Goal: Task Accomplishment & Management: Manage account settings

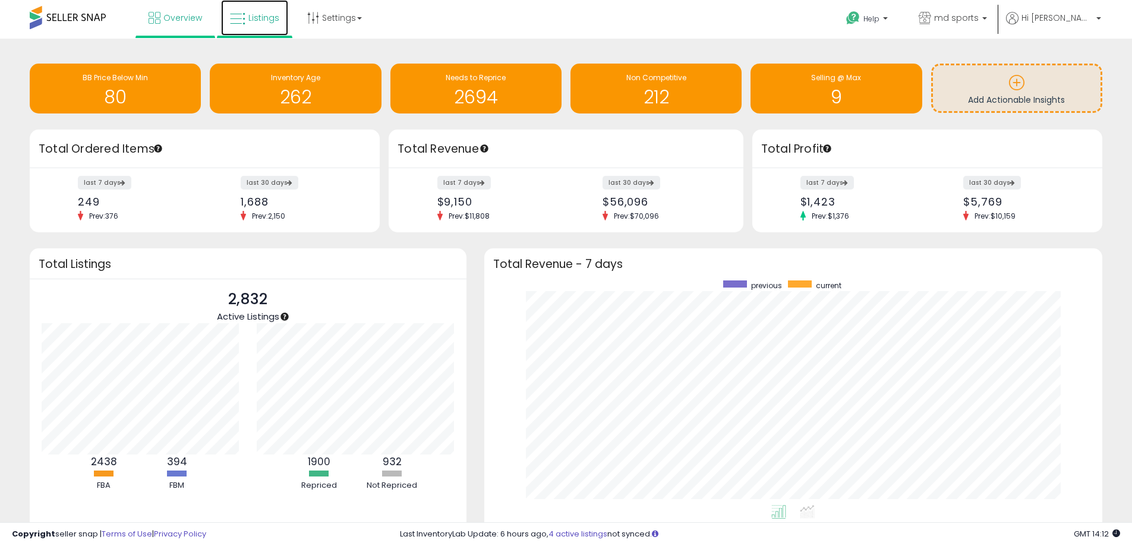
click at [250, 26] on link "Listings" at bounding box center [254, 18] width 67 height 36
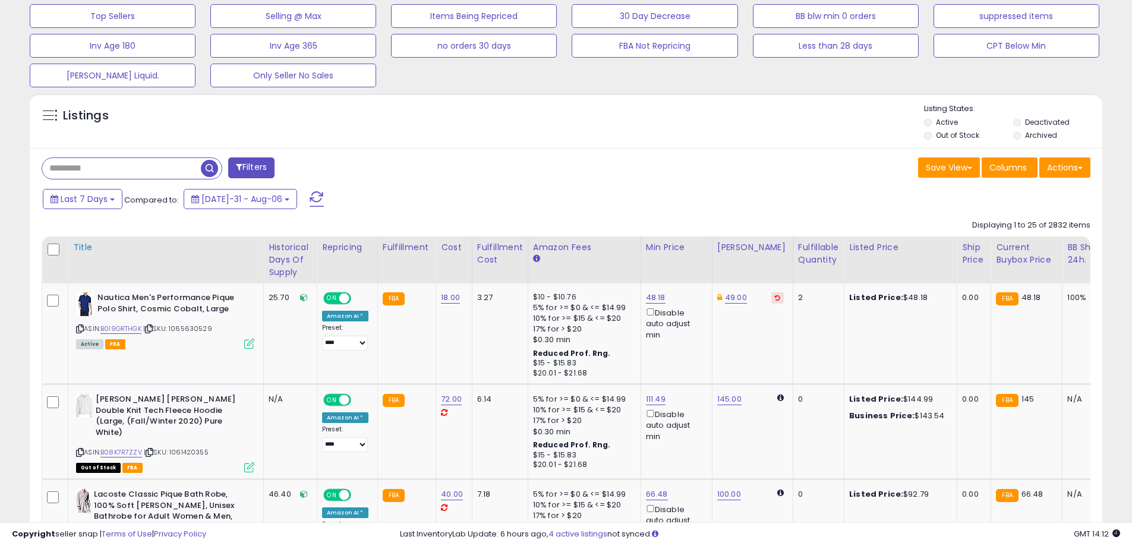
scroll to position [416, 0]
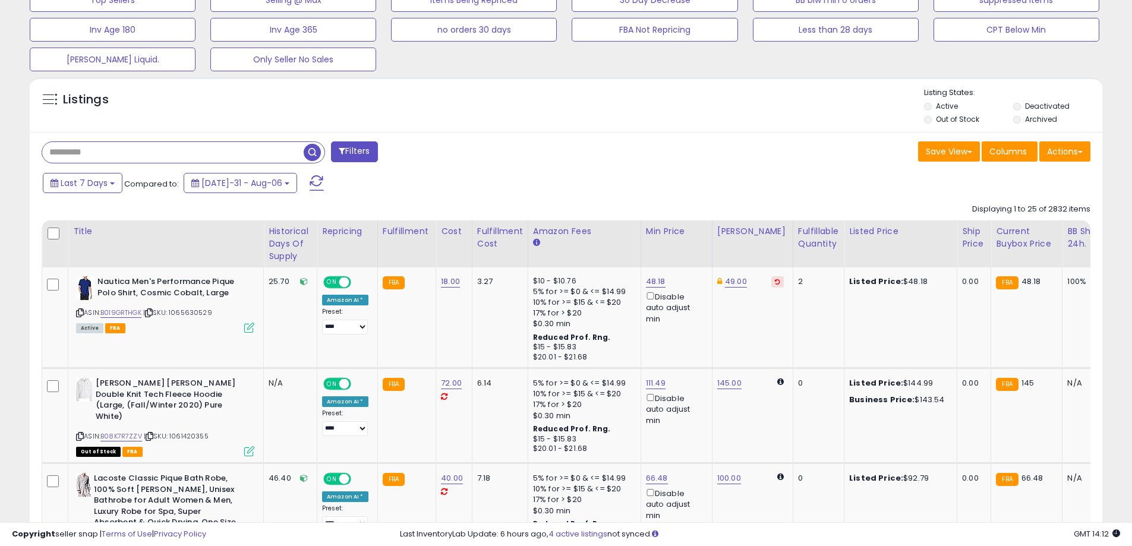
paste input "**********"
type input "**********"
click at [312, 153] on span "button" at bounding box center [312, 152] width 17 height 17
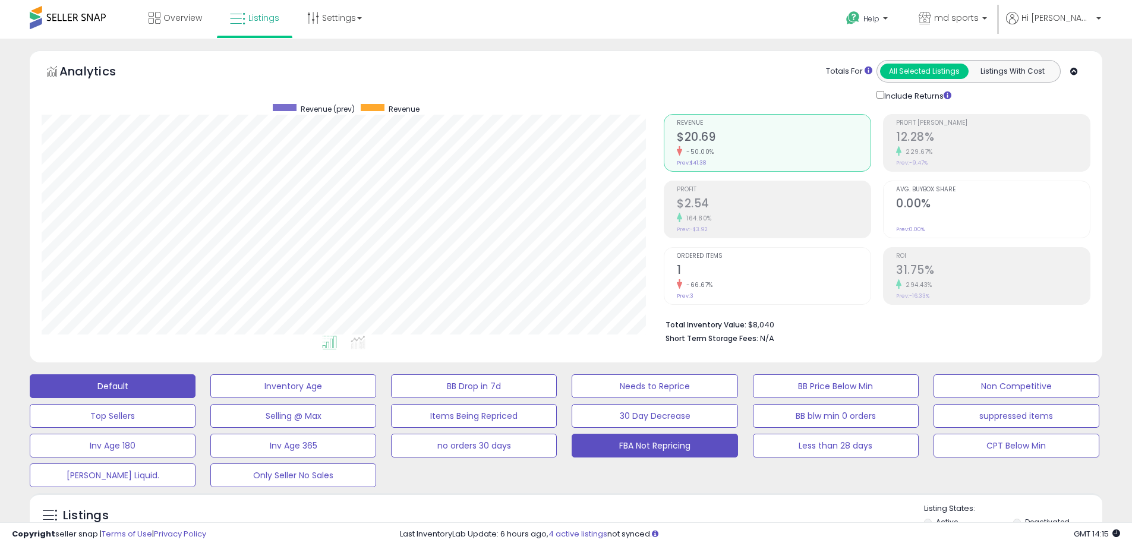
click at [376, 398] on button "FBA Not Repricing" at bounding box center [293, 386] width 166 height 24
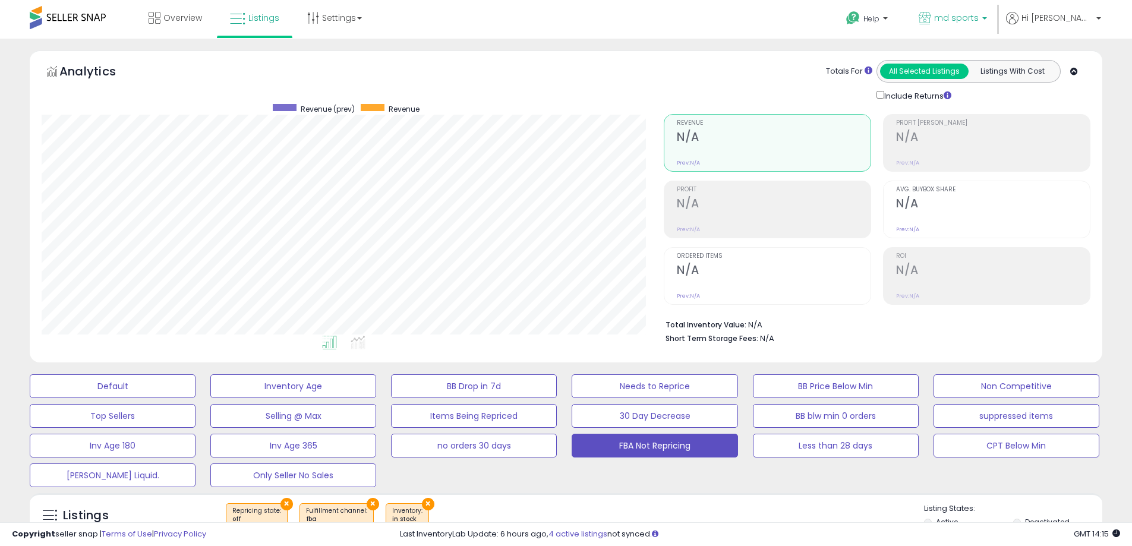
click at [978, 18] on span "md sports" at bounding box center [956, 18] width 45 height 12
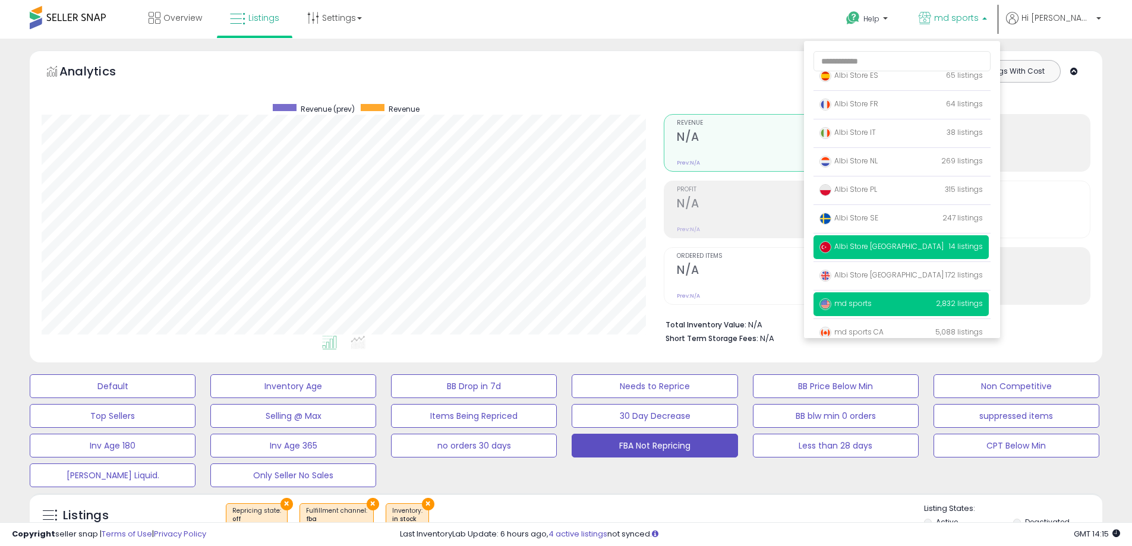
scroll to position [77, 0]
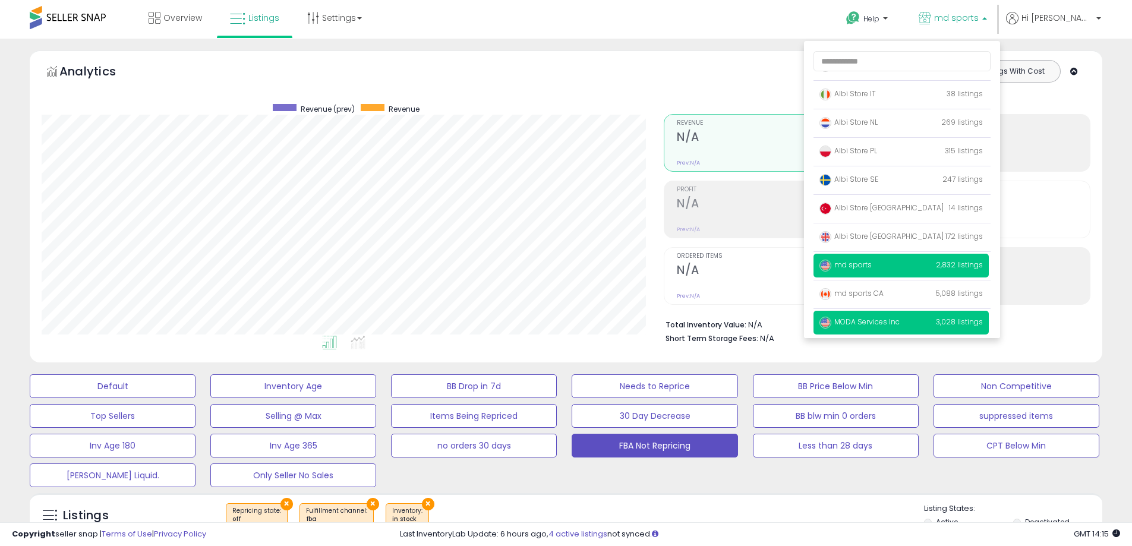
click at [899, 318] on span "MODA Services Inc" at bounding box center [859, 322] width 80 height 10
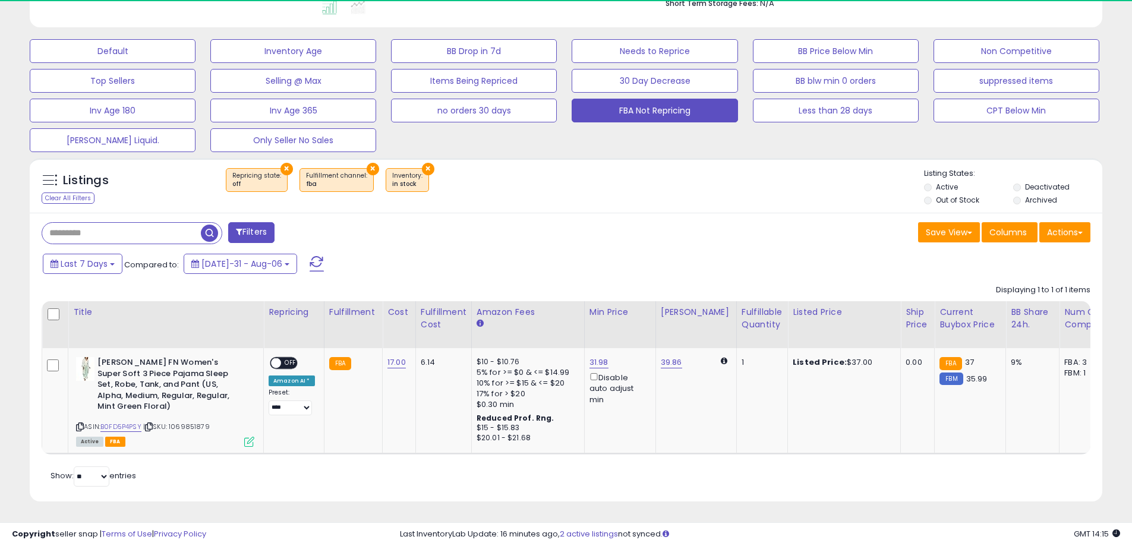
scroll to position [244, 622]
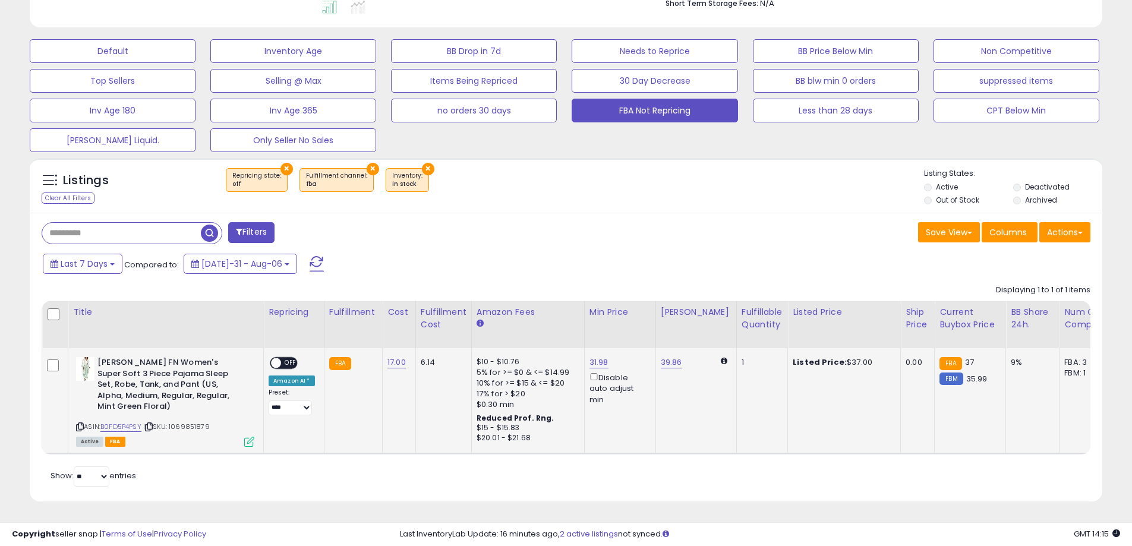
click at [295, 358] on span "OFF" at bounding box center [290, 363] width 19 height 10
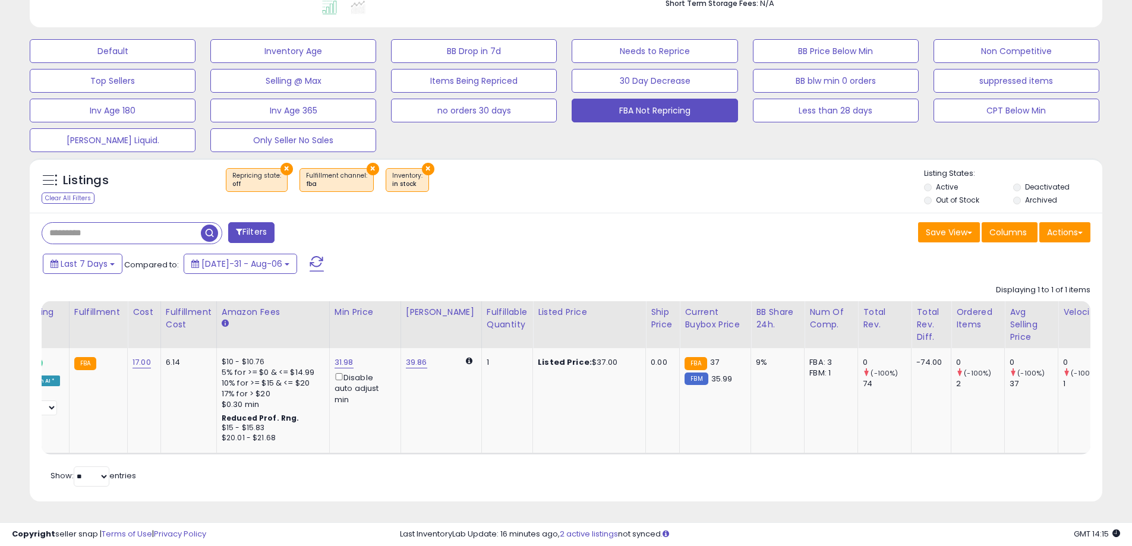
scroll to position [0, 293]
